Goal: Entertainment & Leisure: Consume media (video, audio)

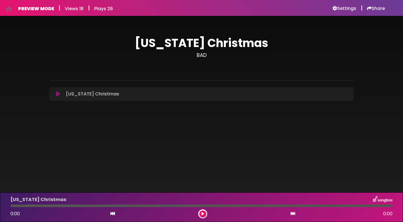
click at [303, 206] on div at bounding box center [201, 205] width 382 height 3
click at [204, 214] on icon at bounding box center [202, 213] width 3 height 3
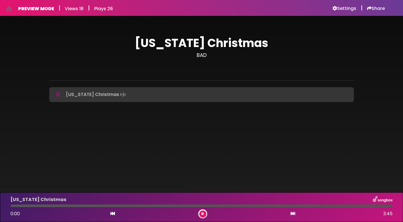
click at [202, 213] on icon at bounding box center [202, 213] width 2 height 3
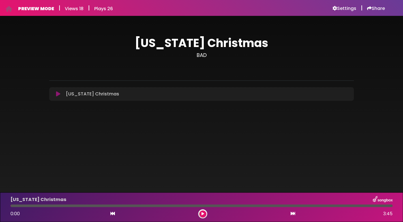
click at [202, 213] on icon at bounding box center [202, 213] width 3 height 3
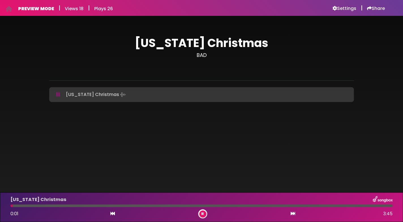
click at [216, 206] on div at bounding box center [201, 205] width 382 height 3
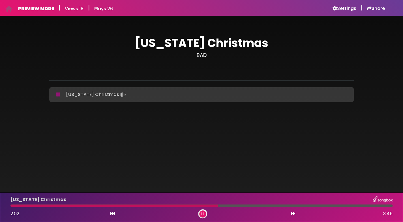
click at [289, 206] on div at bounding box center [201, 205] width 382 height 3
click at [202, 213] on icon at bounding box center [202, 213] width 2 height 3
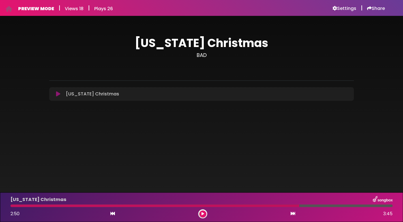
click at [203, 214] on icon at bounding box center [202, 213] width 3 height 3
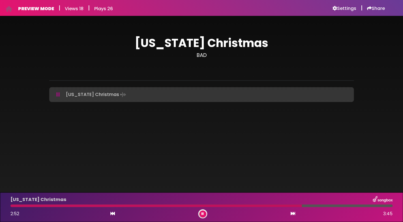
click at [296, 206] on div at bounding box center [155, 205] width 291 height 3
click at [202, 214] on icon at bounding box center [202, 213] width 2 height 3
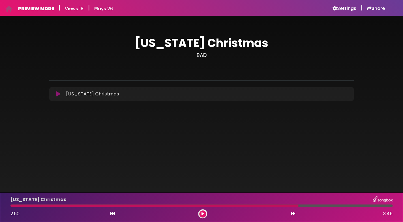
click at [290, 205] on div at bounding box center [154, 205] width 288 height 3
click at [291, 206] on div at bounding box center [154, 205] width 288 height 3
drag, startPoint x: 297, startPoint y: 205, endPoint x: 288, endPoint y: 205, distance: 8.5
click at [288, 205] on div at bounding box center [154, 205] width 288 height 3
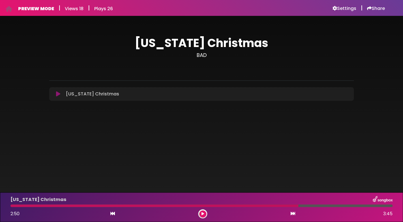
click at [203, 214] on icon at bounding box center [202, 213] width 3 height 3
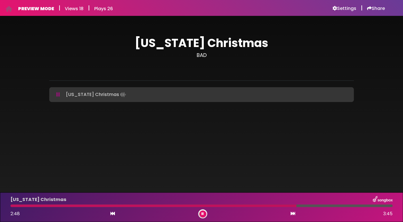
click at [203, 213] on icon at bounding box center [202, 213] width 2 height 3
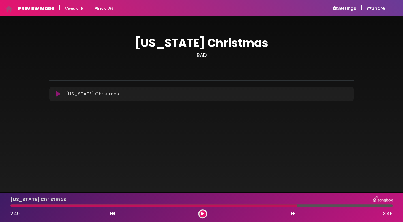
click at [59, 94] on icon at bounding box center [58, 94] width 4 height 6
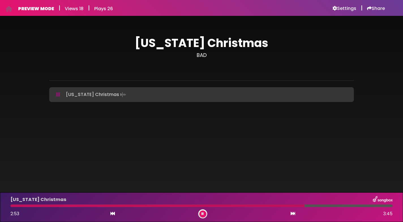
click at [20, 205] on div at bounding box center [157, 205] width 294 height 3
click at [57, 93] on icon at bounding box center [58, 95] width 4 height 6
